Goal: Transaction & Acquisition: Obtain resource

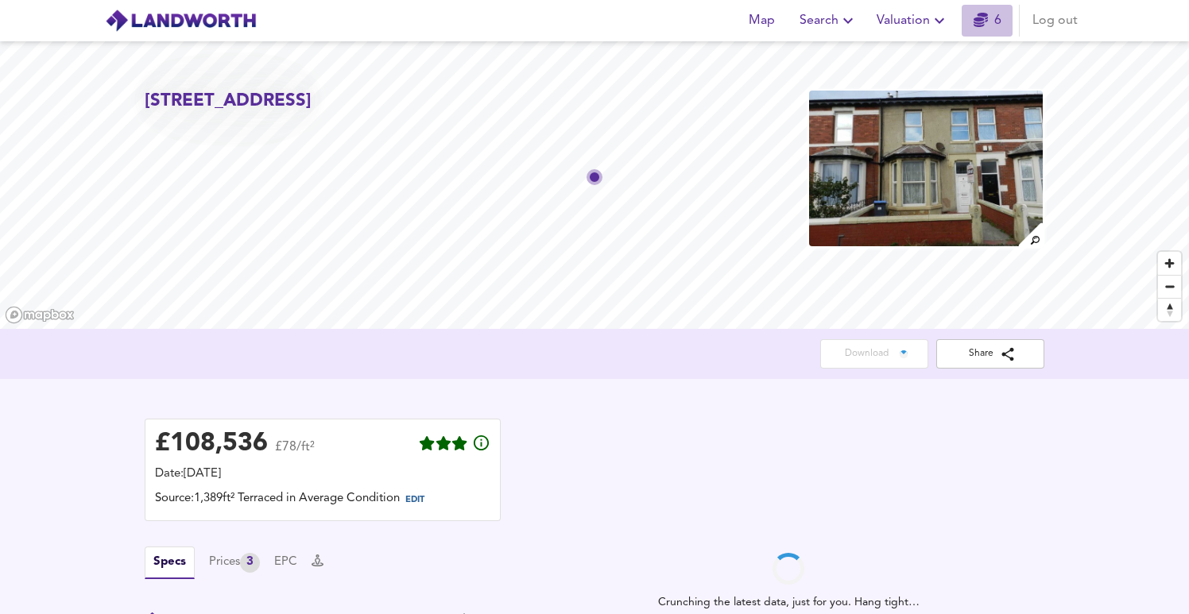
click at [969, 16] on span "6" at bounding box center [987, 21] width 51 height 22
click at [926, 13] on span "Valuation" at bounding box center [913, 21] width 72 height 22
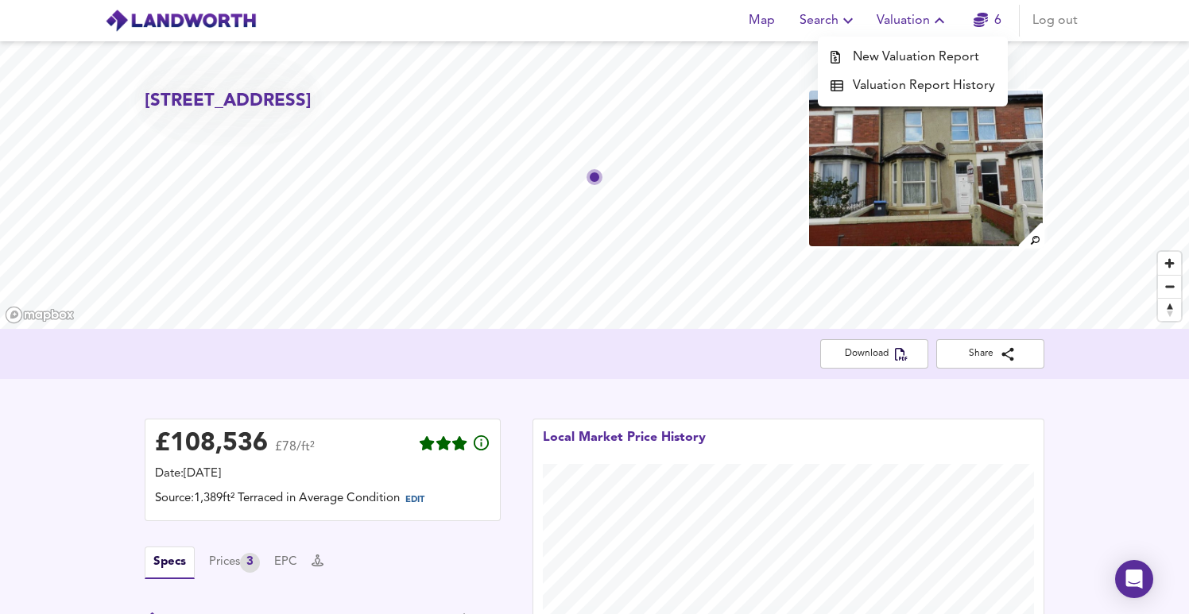
click at [925, 56] on li "New Valuation Report" at bounding box center [913, 57] width 190 height 29
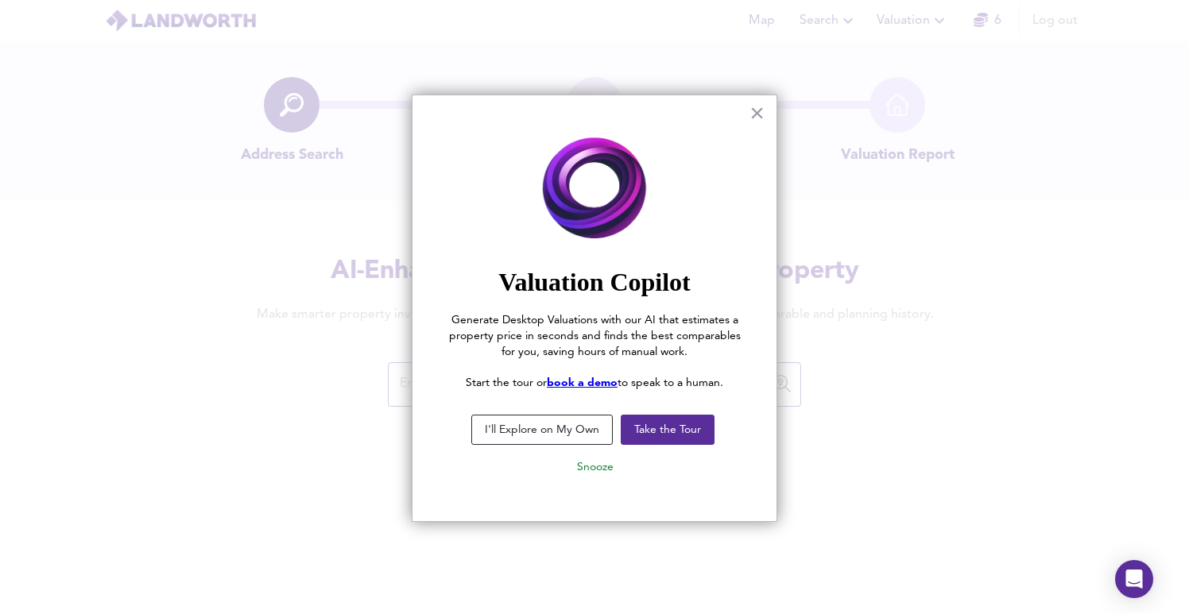
click at [567, 431] on button "I'll Explore on My Own" at bounding box center [541, 430] width 141 height 30
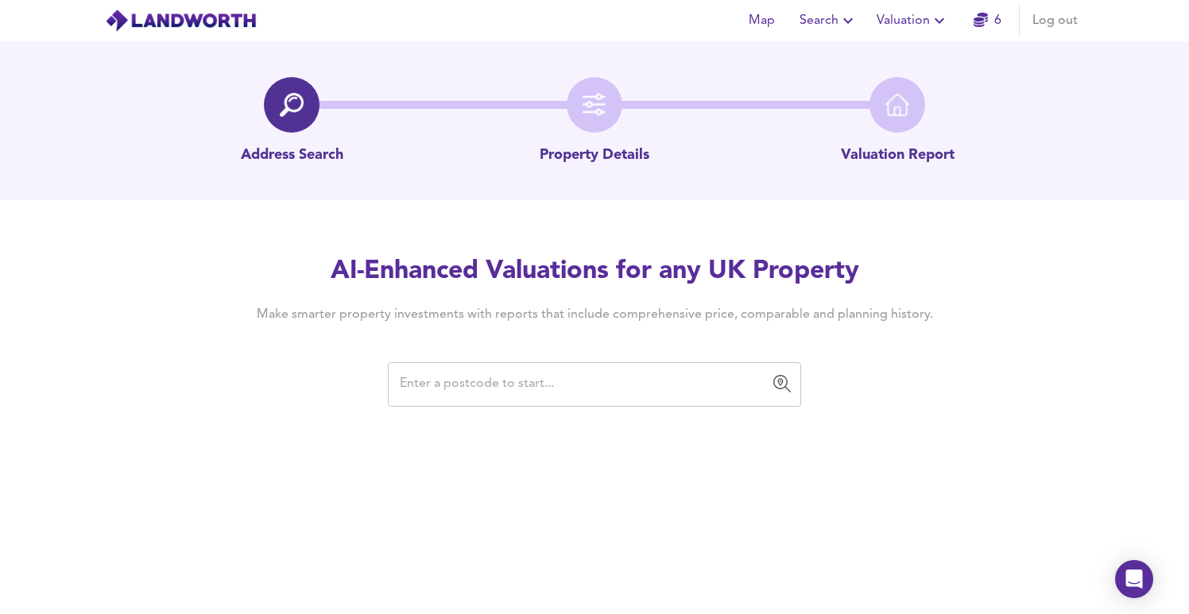
click at [457, 393] on input "text" at bounding box center [582, 385] width 375 height 30
click at [474, 379] on input "text" at bounding box center [582, 385] width 375 height 30
paste input "[STREET_ADDRESS]"
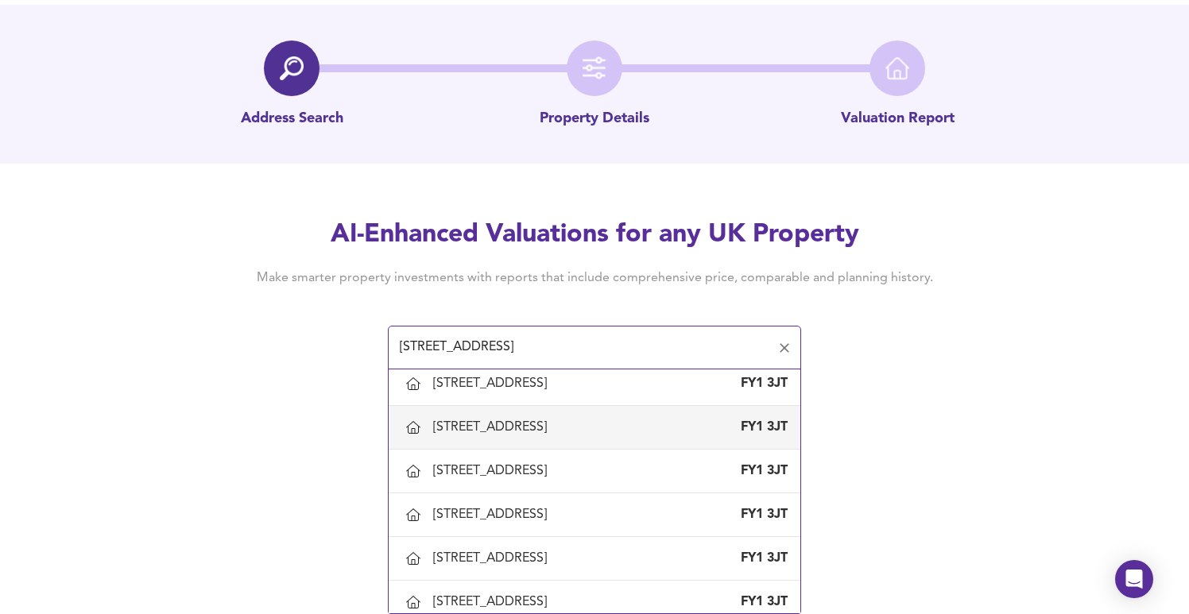
scroll to position [1543, 0]
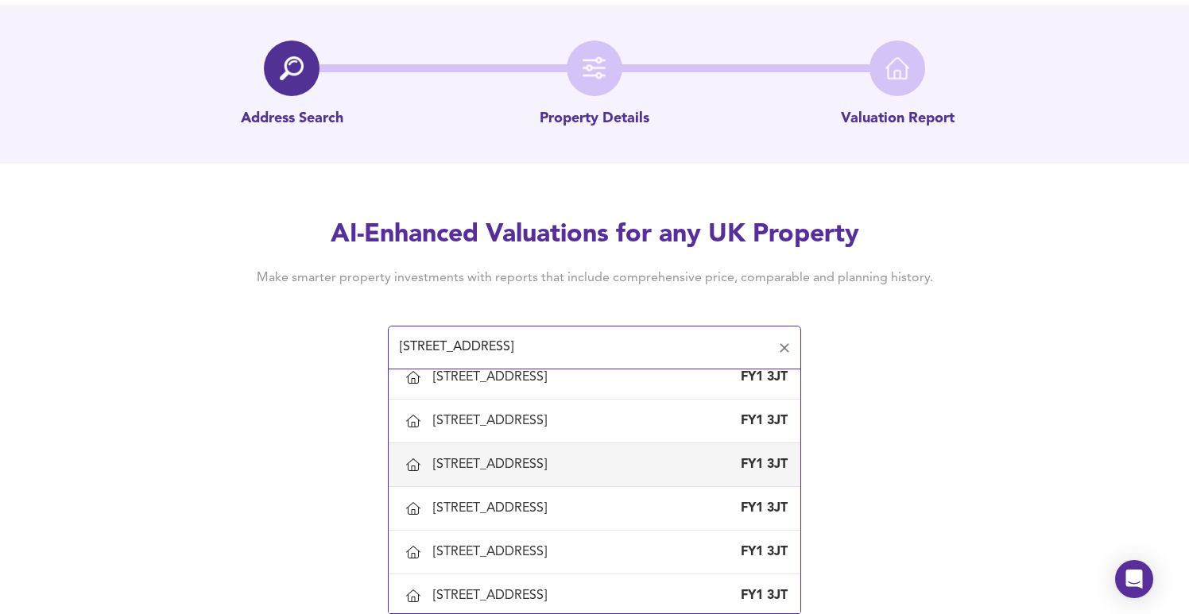
click at [524, 470] on div "[STREET_ADDRESS]" at bounding box center [493, 464] width 120 height 17
type input "[STREET_ADDRESS]"
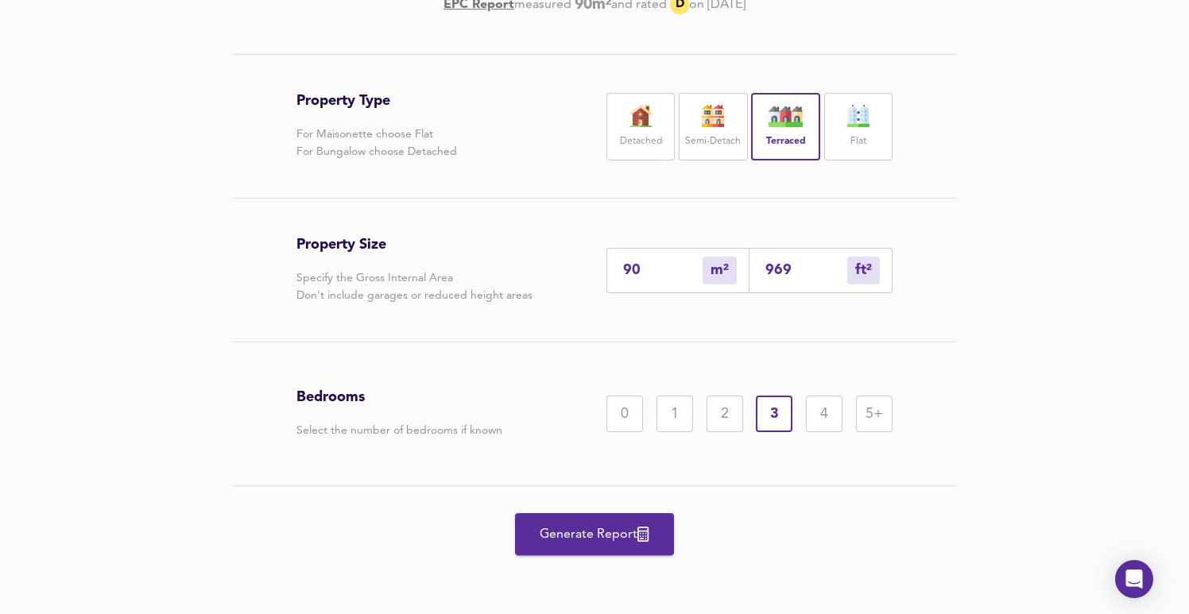
scroll to position [296, 0]
click at [575, 521] on button "Generate Report" at bounding box center [594, 534] width 159 height 42
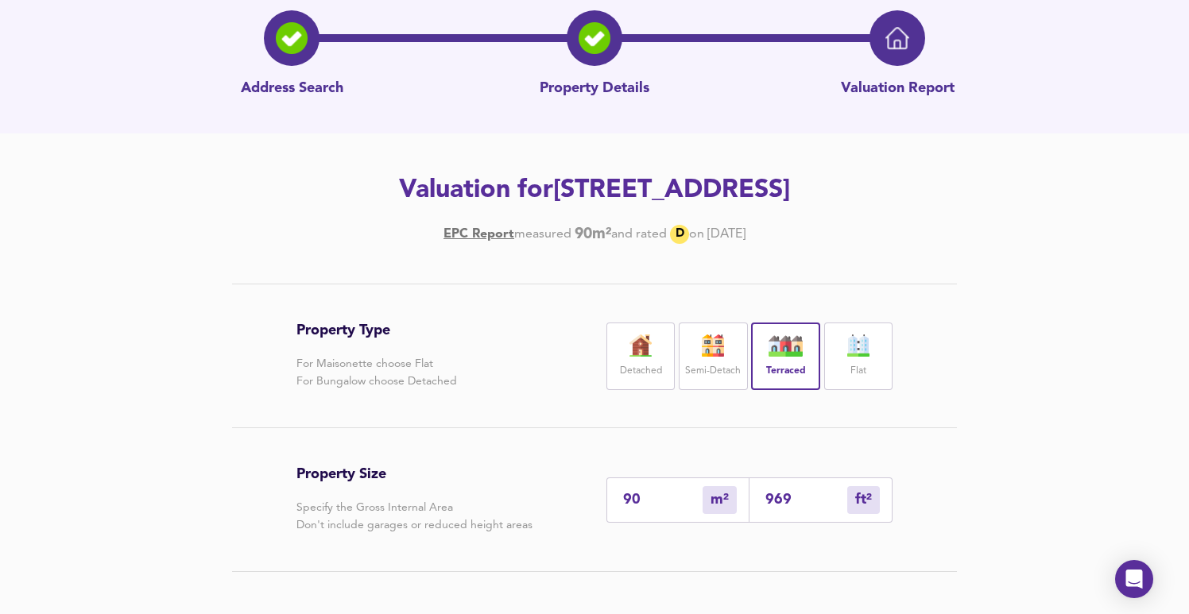
scroll to position [0, 0]
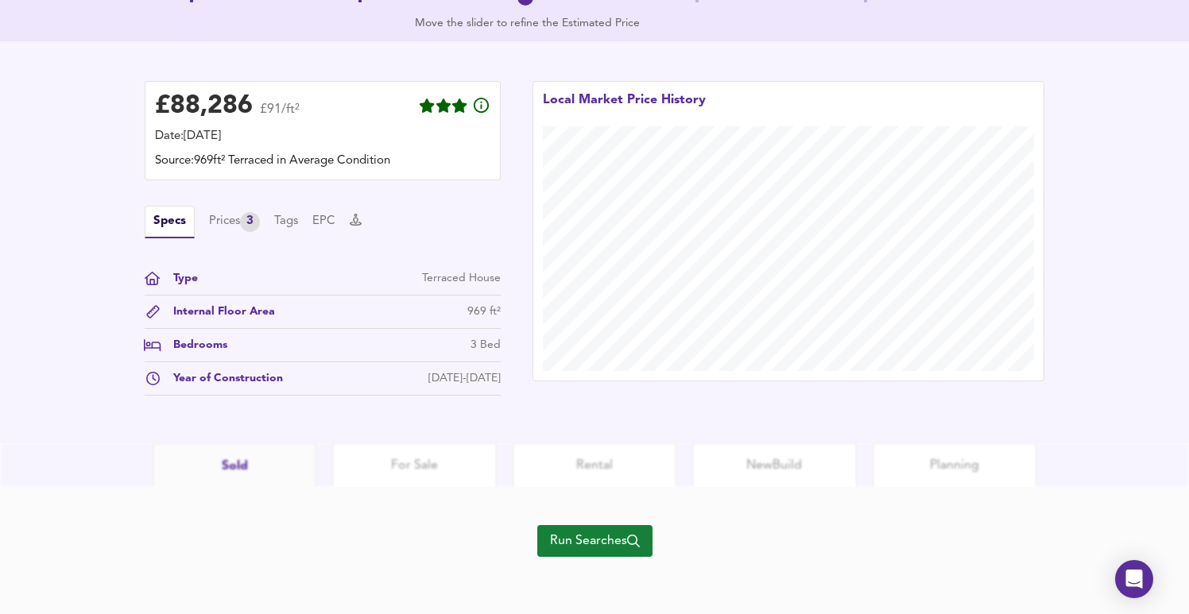
scroll to position [405, 0]
click at [250, 316] on div "Internal Floor Area" at bounding box center [218, 312] width 114 height 17
click at [228, 226] on div "Prices 3" at bounding box center [234, 222] width 51 height 20
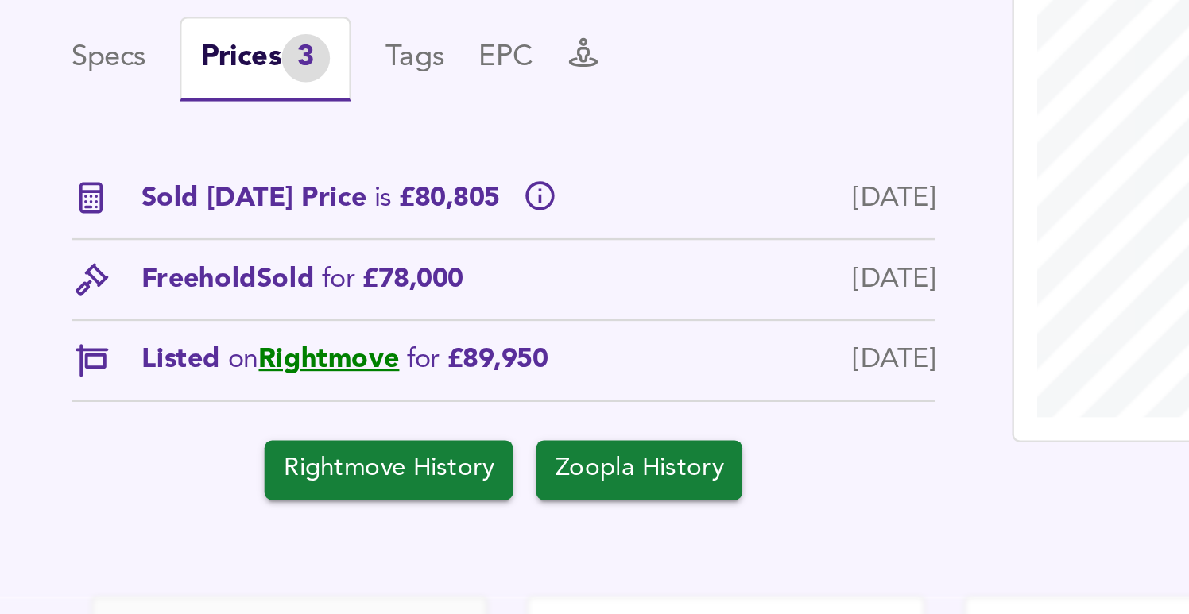
scroll to position [245, 0]
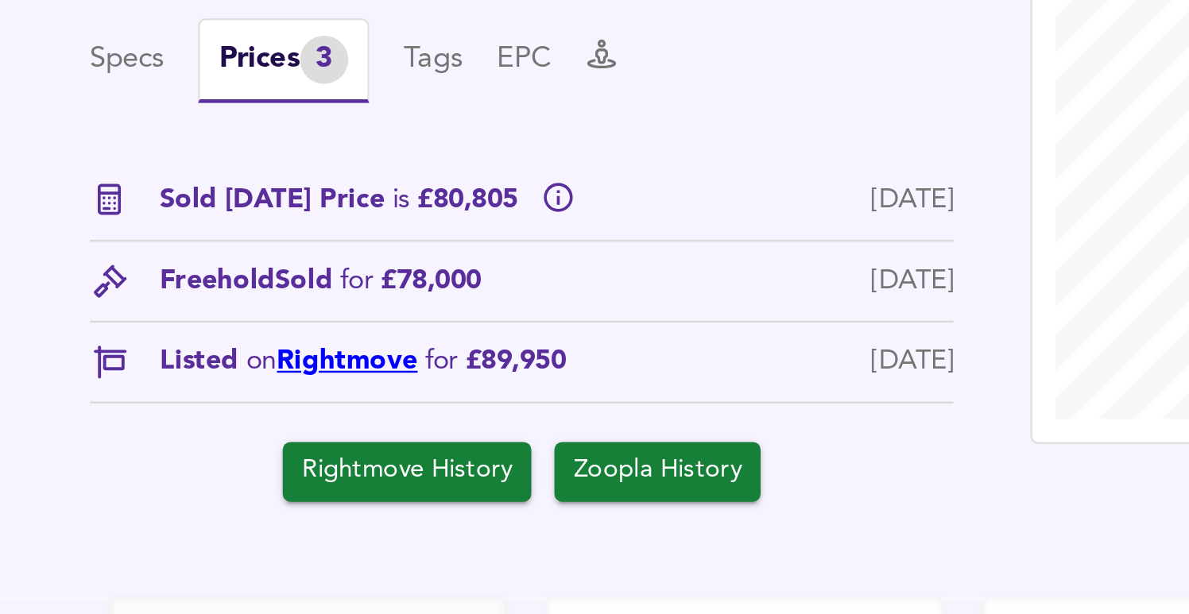
click at [222, 501] on link "Rightmove" at bounding box center [251, 506] width 58 height 11
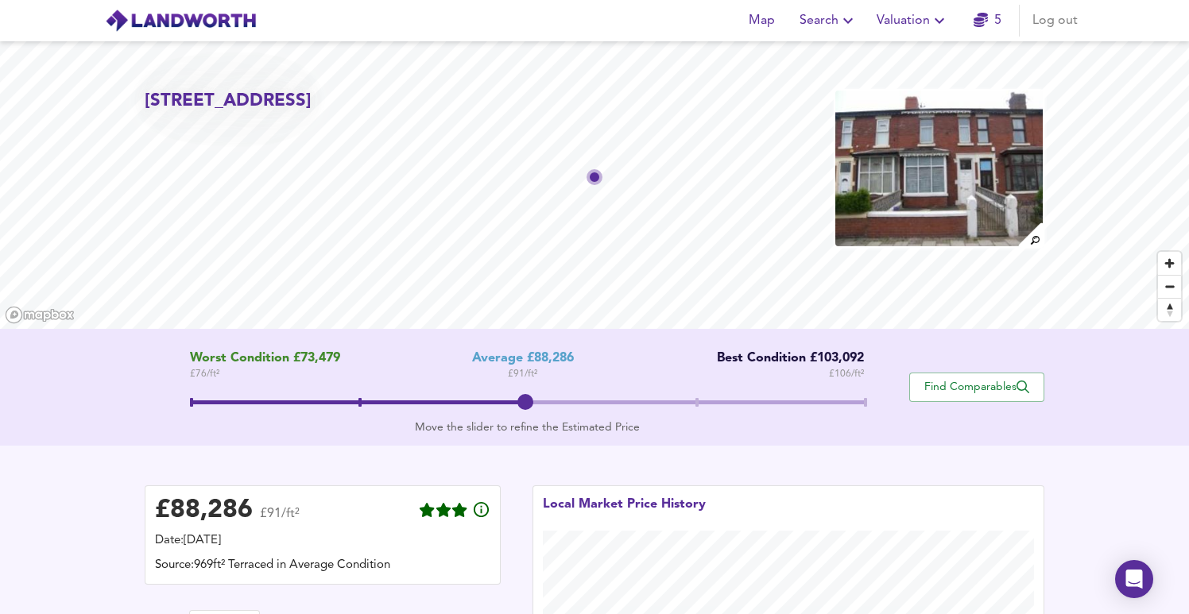
scroll to position [0, 0]
click at [914, 21] on span "Valuation" at bounding box center [913, 21] width 72 height 22
click at [898, 83] on li "Valuation Report History" at bounding box center [913, 86] width 190 height 29
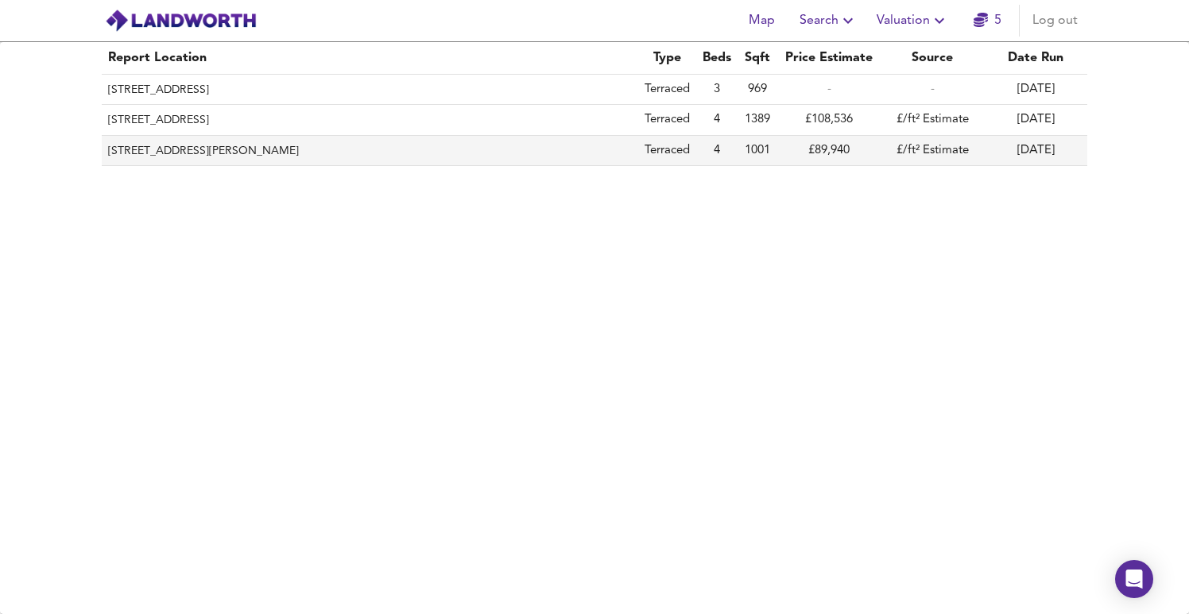
click at [274, 141] on th "87 George Street, Blackpool, FY1 3HY" at bounding box center [370, 151] width 536 height 30
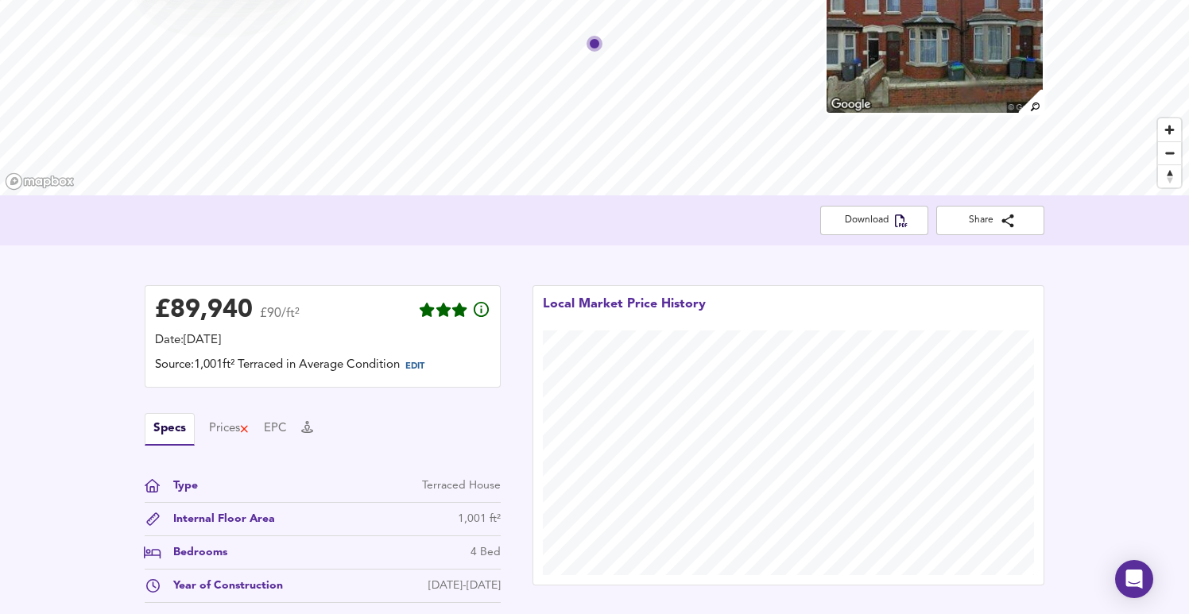
scroll to position [133, 0]
click at [424, 371] on span "EDIT" at bounding box center [414, 367] width 19 height 9
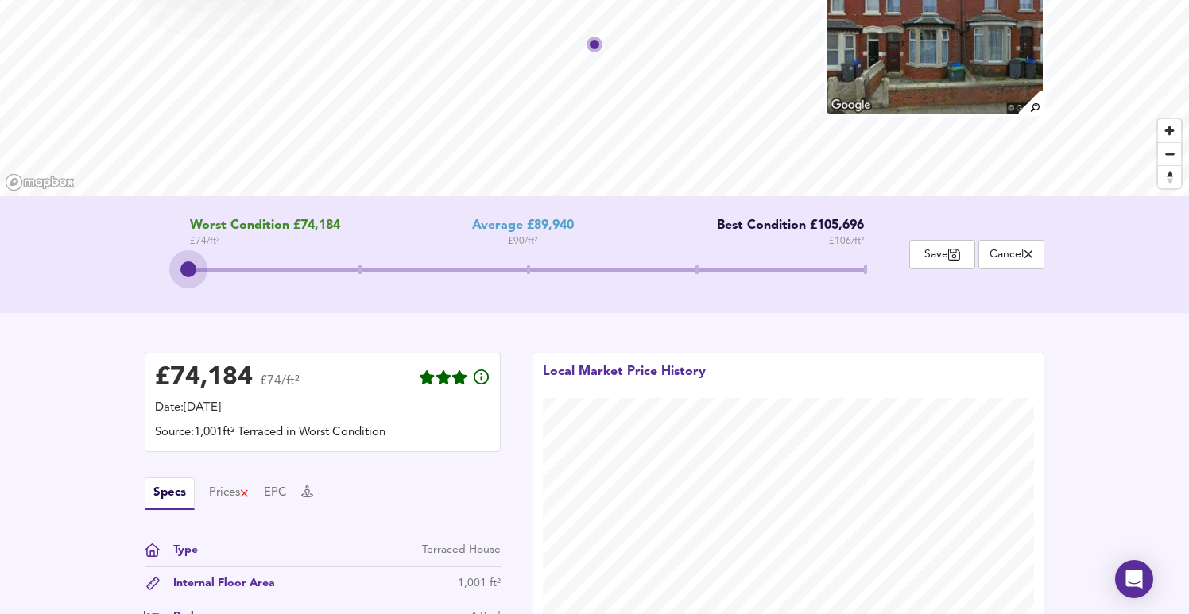
drag, startPoint x: 521, startPoint y: 271, endPoint x: 157, endPoint y: 257, distance: 364.2
click at [157, 257] on div "Worst Condition £74,184 £ 74 / ft² Average £89,940 £ 90 / ft² Best Condition £1…" at bounding box center [527, 255] width 764 height 72
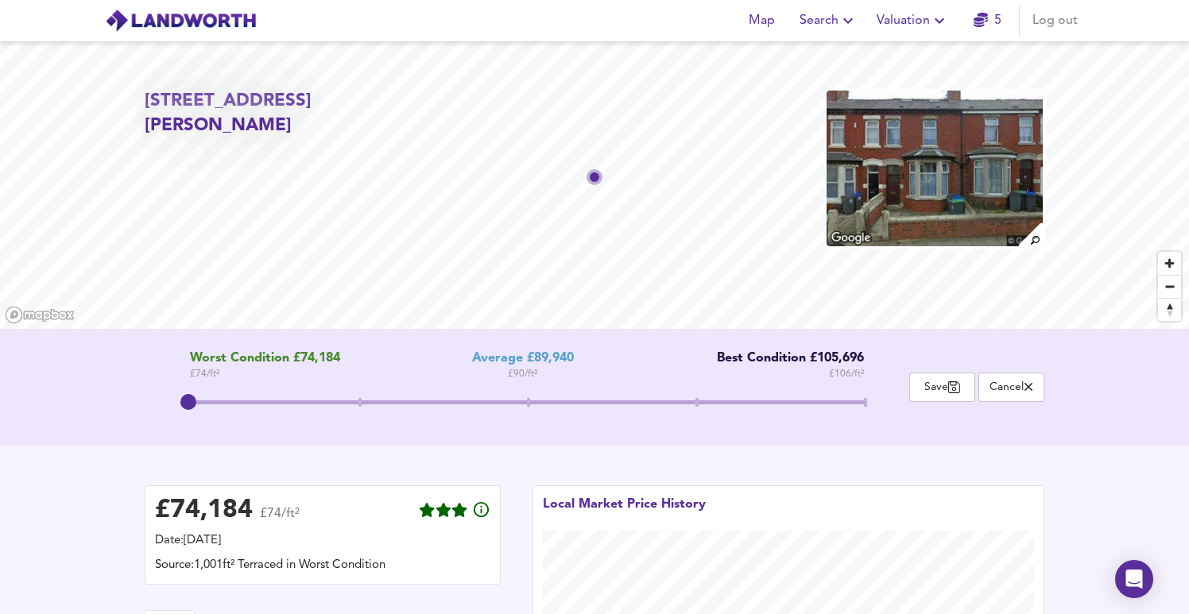
scroll to position [0, 0]
drag, startPoint x: 252, startPoint y: 510, endPoint x: 153, endPoint y: 512, distance: 98.6
click at [153, 512] on div "£ 74,184 £74/ft² Date: 7 August 2025 Source: 1,001ft² Terraced in Worst Conditi…" at bounding box center [323, 535] width 356 height 99
copy div "£ 74,184"
